Goal: Information Seeking & Learning: Check status

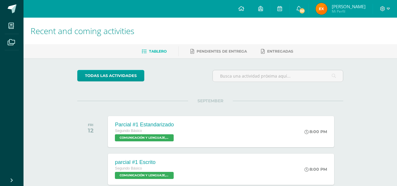
click at [327, 9] on img at bounding box center [321, 9] width 12 height 12
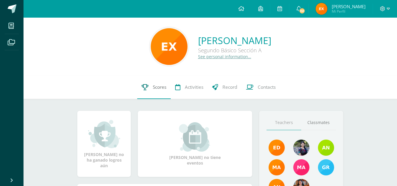
click at [151, 98] on link "Scores" at bounding box center [153, 86] width 33 height 23
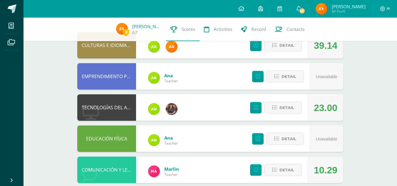
scroll to position [61, 0]
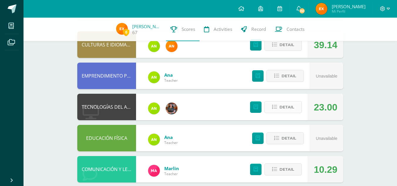
click at [296, 108] on button "Detail" at bounding box center [282, 107] width 37 height 12
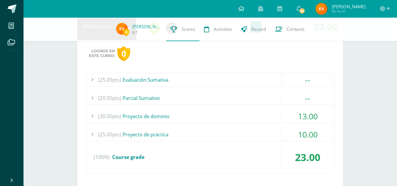
scroll to position [151, 0]
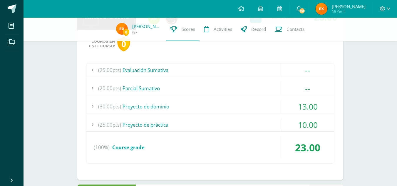
click at [296, 108] on div "13.00" at bounding box center [307, 106] width 53 height 13
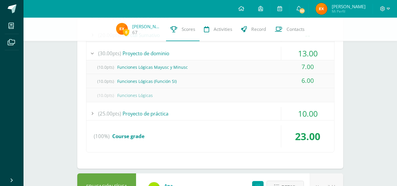
scroll to position [205, 0]
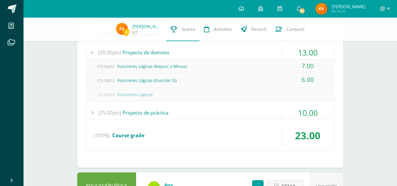
click at [255, 110] on div "(25.00pts) Proyecto de práctica" at bounding box center [210, 112] width 248 height 13
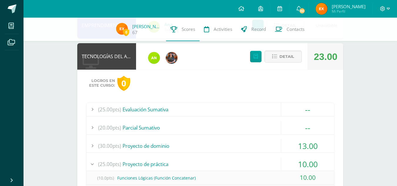
scroll to position [112, 0]
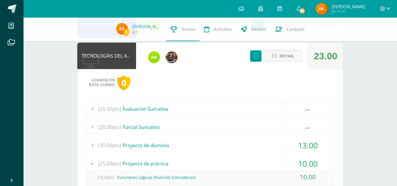
click at [213, 109] on div "(25.00pts) Evaluación Sumativa" at bounding box center [210, 108] width 248 height 13
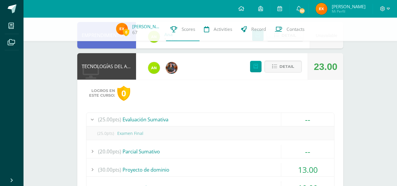
scroll to position [0, 0]
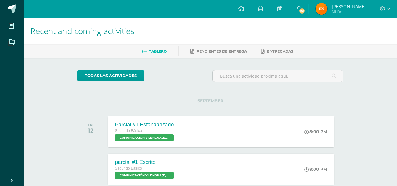
click at [327, 14] on img at bounding box center [321, 9] width 12 height 12
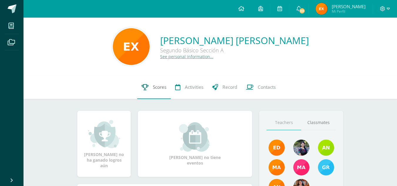
click at [161, 88] on span "Scores" at bounding box center [160, 87] width 14 height 6
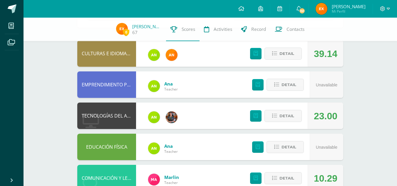
scroll to position [53, 0]
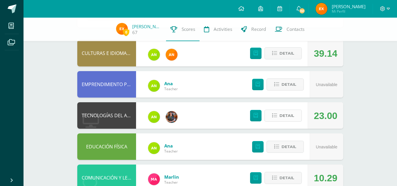
click at [270, 115] on button "Detail" at bounding box center [282, 116] width 37 height 12
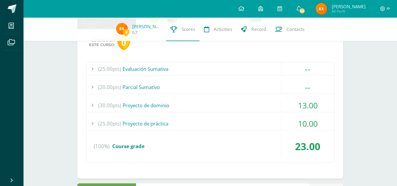
scroll to position [153, 0]
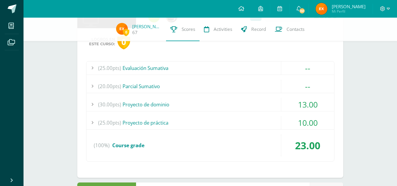
click at [252, 107] on div "(30.00pts) Proyecto de dominio" at bounding box center [210, 104] width 248 height 13
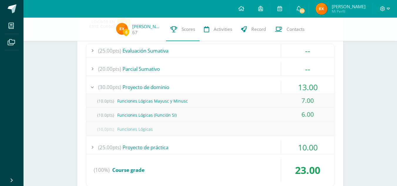
scroll to position [181, 0]
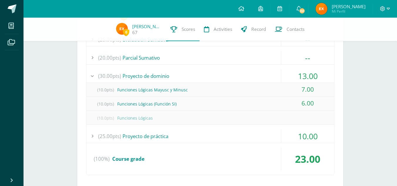
click at [303, 137] on div "10.00" at bounding box center [307, 135] width 53 height 13
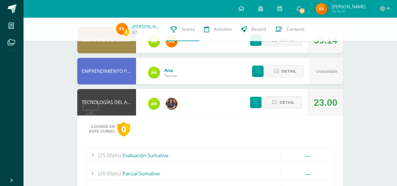
scroll to position [67, 0]
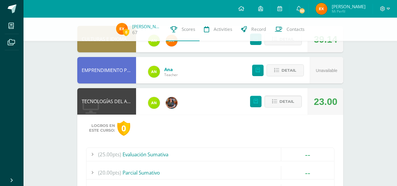
click at [253, 100] on link at bounding box center [255, 101] width 11 height 11
click at [297, 103] on button "Detail" at bounding box center [282, 101] width 37 height 12
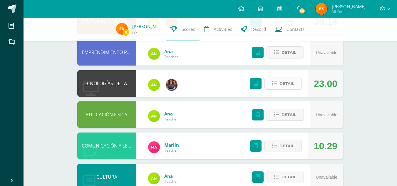
scroll to position [85, 0]
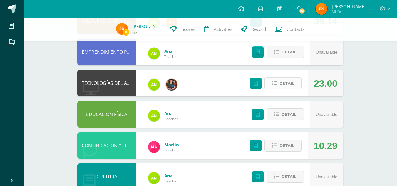
click at [272, 86] on button "Detail" at bounding box center [282, 83] width 37 height 12
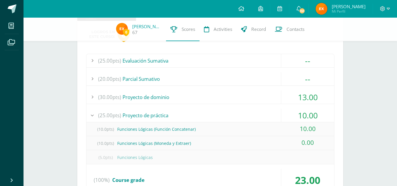
scroll to position [161, 0]
click at [301, 92] on div "13.00" at bounding box center [307, 96] width 53 height 13
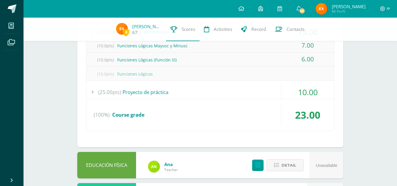
scroll to position [226, 0]
click at [305, 89] on div "10.00" at bounding box center [307, 91] width 53 height 13
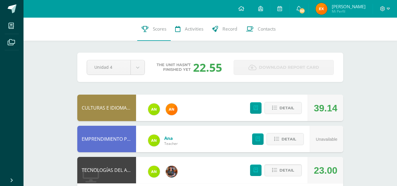
scroll to position [0, 0]
